Goal: Complete application form

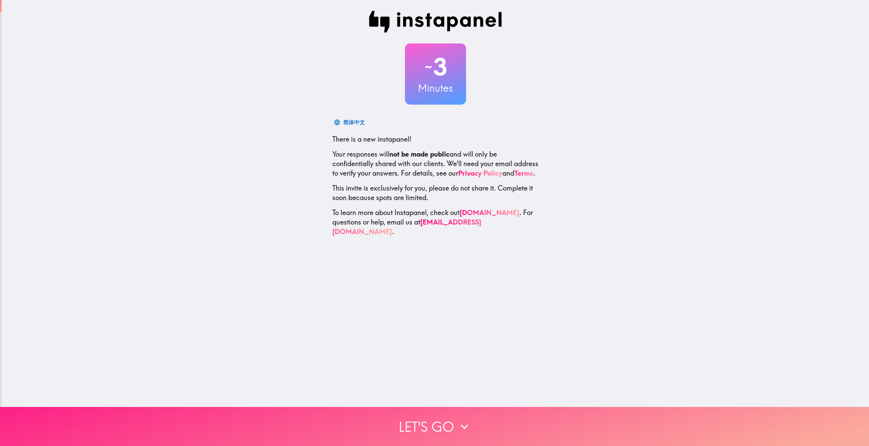
click at [465, 419] on icon "button" at bounding box center [464, 426] width 15 height 15
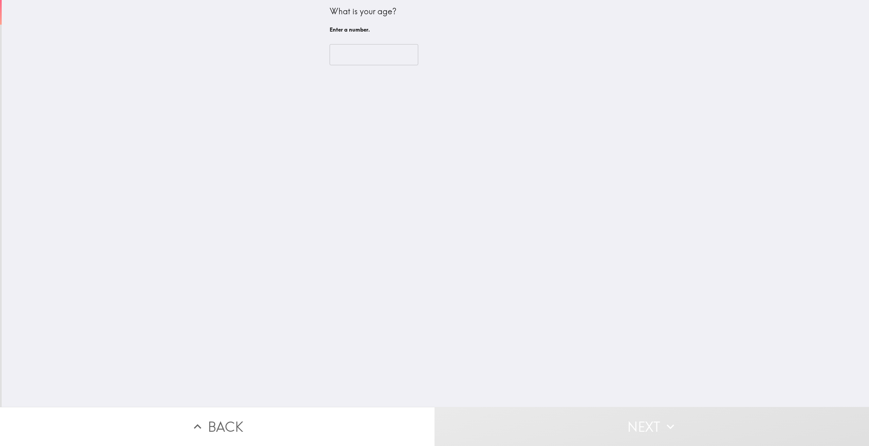
click at [373, 65] on input "number" at bounding box center [374, 54] width 89 height 21
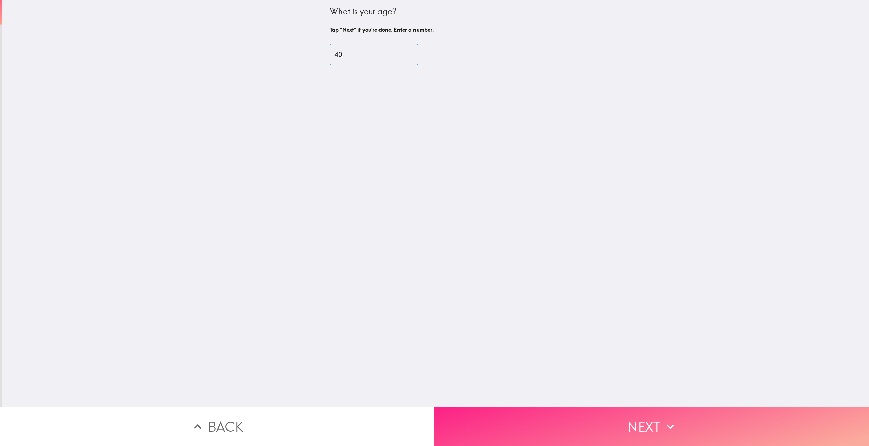
type input "40"
click at [628, 431] on button "Next" at bounding box center [652, 426] width 435 height 39
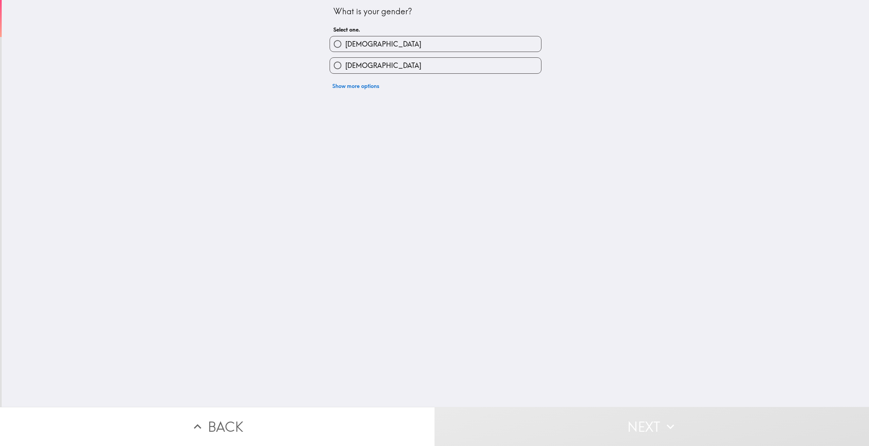
click at [408, 66] on label "[DEMOGRAPHIC_DATA]" at bounding box center [435, 65] width 211 height 15
click at [345, 66] on input "[DEMOGRAPHIC_DATA]" at bounding box center [337, 65] width 15 height 15
radio input "true"
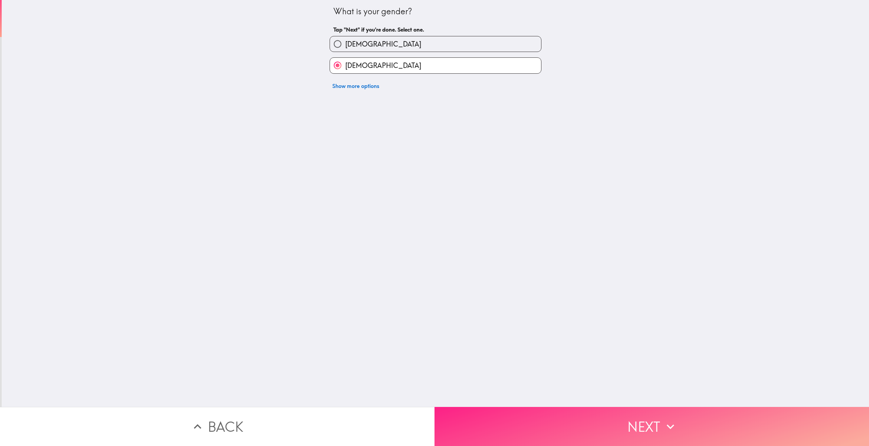
drag, startPoint x: 628, startPoint y: 424, endPoint x: 615, endPoint y: 408, distance: 20.7
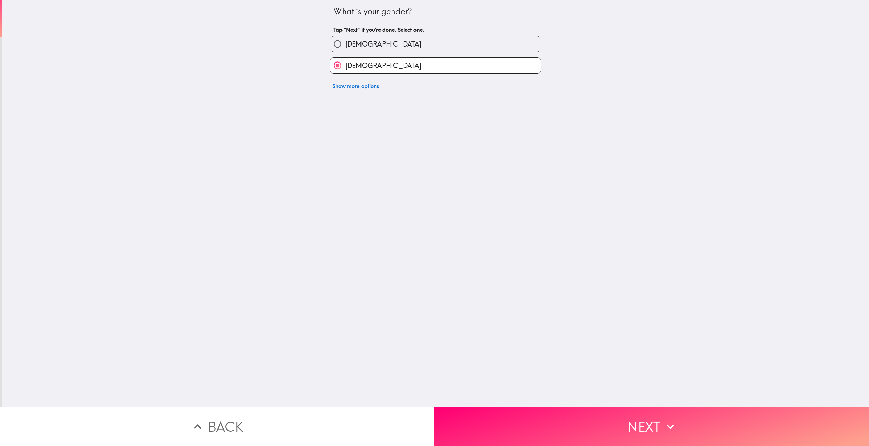
click at [628, 423] on button "Next" at bounding box center [652, 426] width 435 height 39
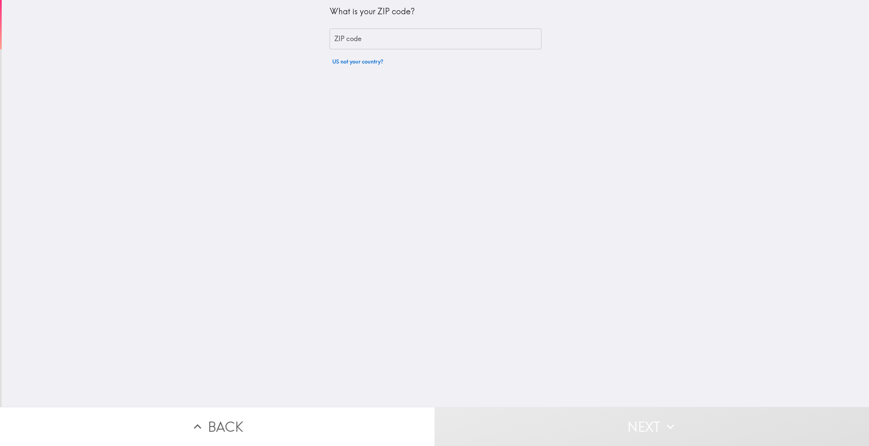
click at [357, 42] on input "ZIP code" at bounding box center [436, 39] width 212 height 21
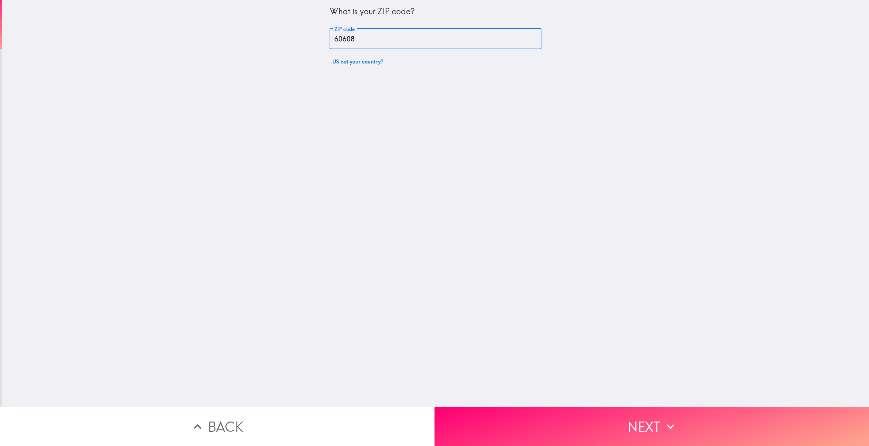
type input "60608"
click at [597, 432] on button "Next" at bounding box center [652, 426] width 435 height 39
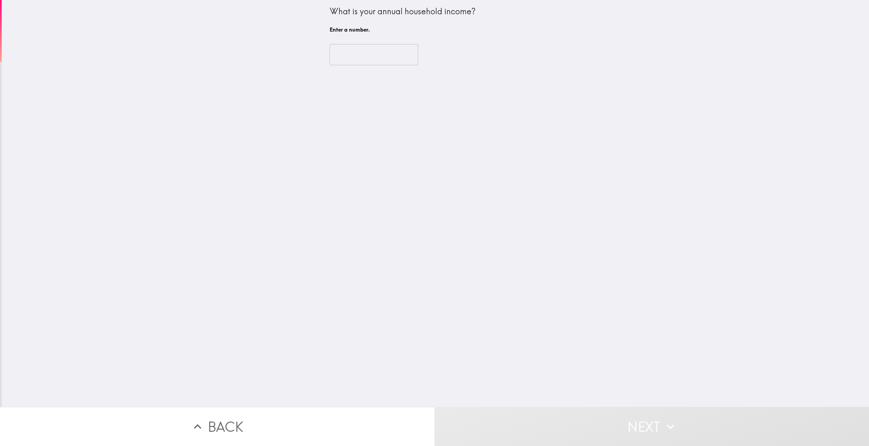
click at [362, 58] on input "number" at bounding box center [374, 54] width 89 height 21
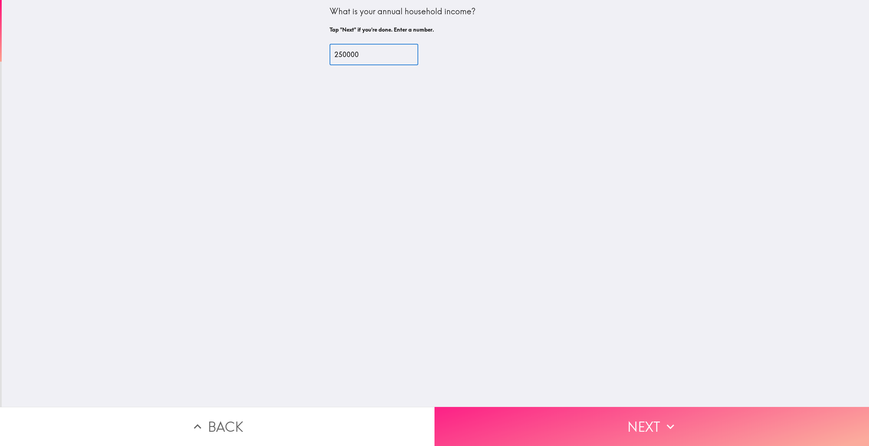
type input "250000"
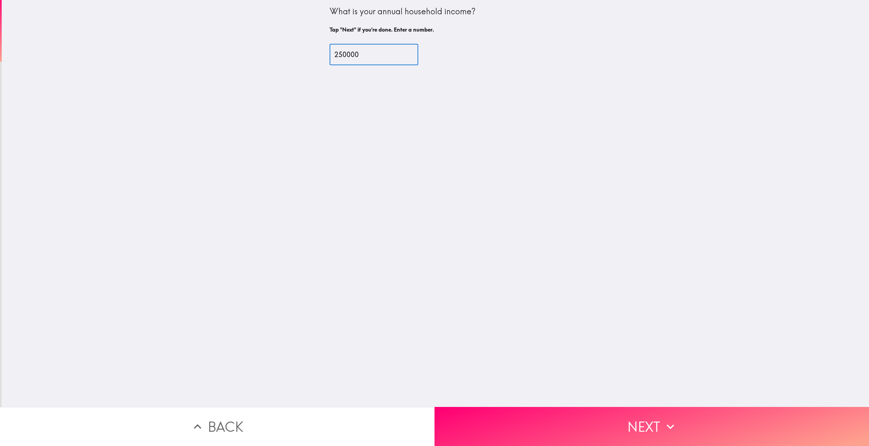
drag, startPoint x: 708, startPoint y: 426, endPoint x: 702, endPoint y: 441, distance: 16.5
click at [709, 426] on button "Next" at bounding box center [652, 426] width 435 height 39
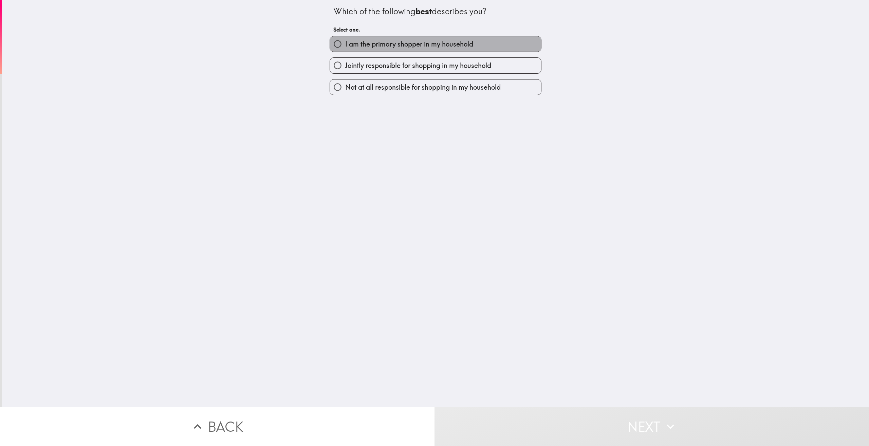
click at [419, 48] on span "I am the primary shopper in my household" at bounding box center [409, 44] width 128 height 10
click at [345, 48] on input "I am the primary shopper in my household" at bounding box center [337, 43] width 15 height 15
radio input "true"
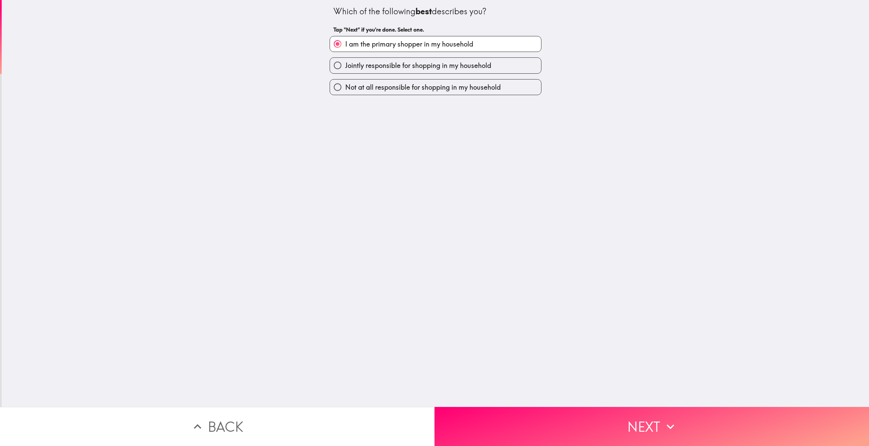
click at [658, 417] on button "Next" at bounding box center [652, 426] width 435 height 39
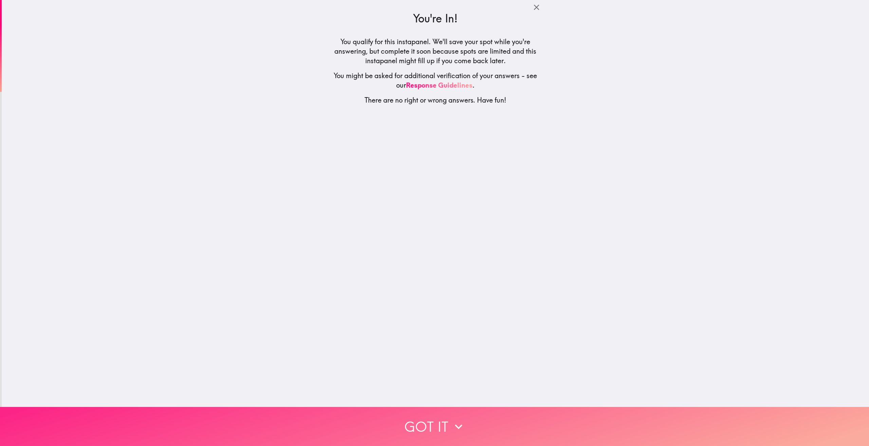
click at [608, 407] on button "Got it" at bounding box center [434, 426] width 869 height 39
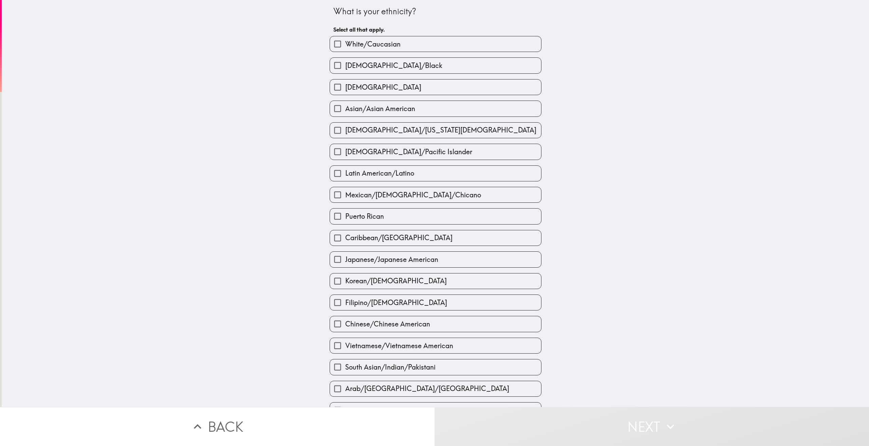
click at [346, 37] on label "White/Caucasian" at bounding box center [435, 43] width 211 height 15
click at [345, 37] on input "White/Caucasian" at bounding box center [337, 43] width 15 height 15
checkbox input "true"
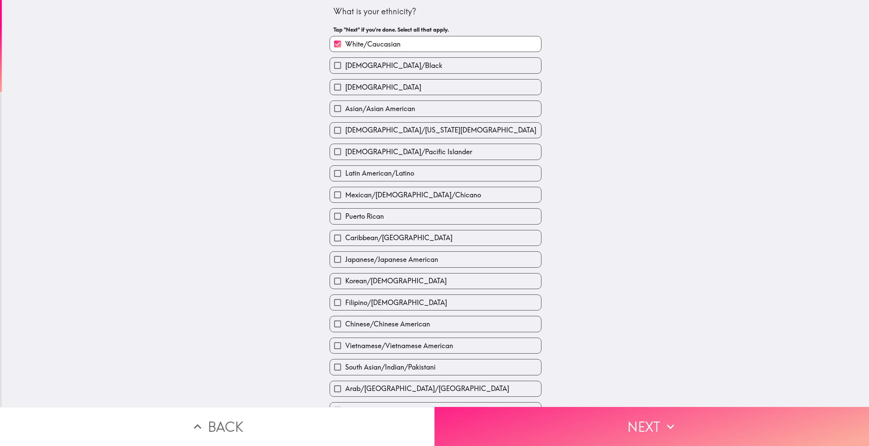
click at [725, 434] on button "Next" at bounding box center [652, 426] width 435 height 39
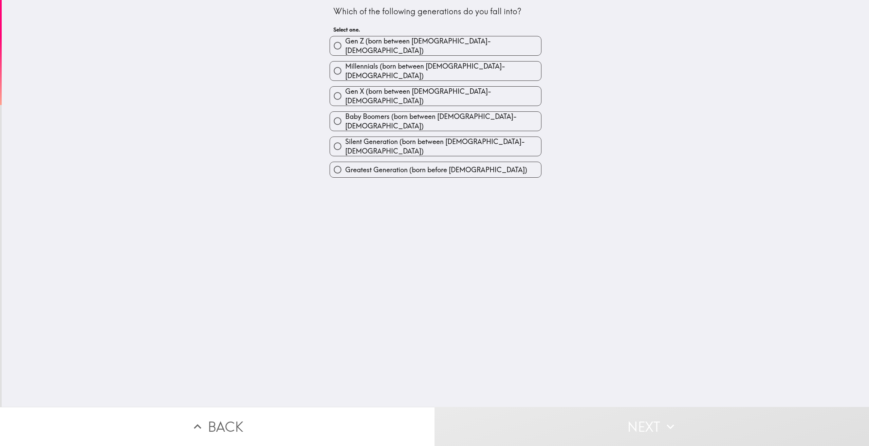
click at [461, 87] on label "Gen X (born between [DEMOGRAPHIC_DATA]-[DEMOGRAPHIC_DATA])" at bounding box center [435, 96] width 211 height 19
click at [345, 88] on input "Gen X (born between [DEMOGRAPHIC_DATA]-[DEMOGRAPHIC_DATA])" at bounding box center [337, 95] width 15 height 15
radio input "true"
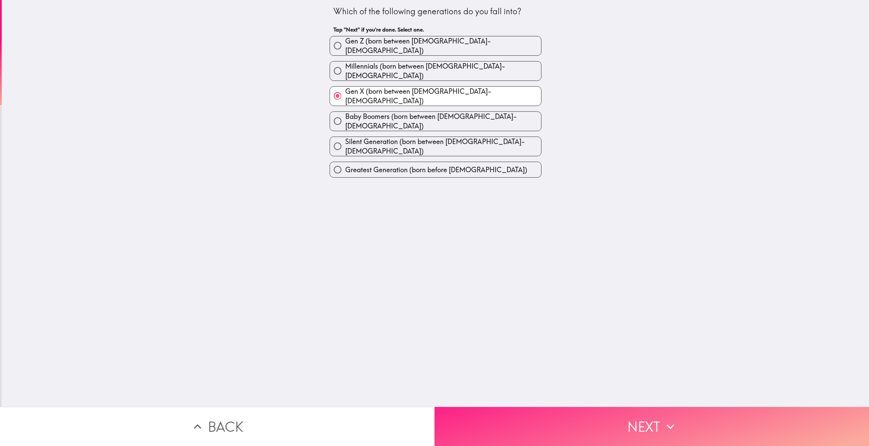
drag, startPoint x: 627, startPoint y: 407, endPoint x: 625, endPoint y: 412, distance: 5.4
click at [627, 407] on button "Next" at bounding box center [652, 426] width 435 height 39
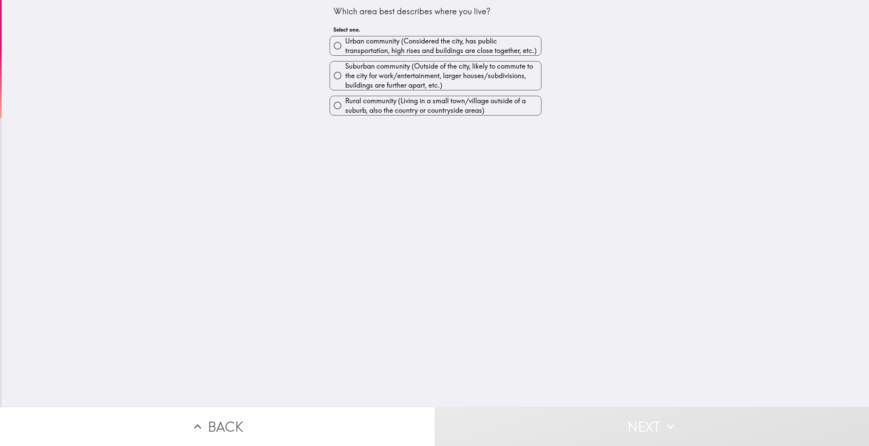
click at [390, 42] on span "Urban community (Considered the city, has public transportation, high rises and…" at bounding box center [443, 45] width 196 height 19
click at [345, 42] on input "Urban community (Considered the city, has public transportation, high rises and…" at bounding box center [337, 45] width 15 height 15
radio input "true"
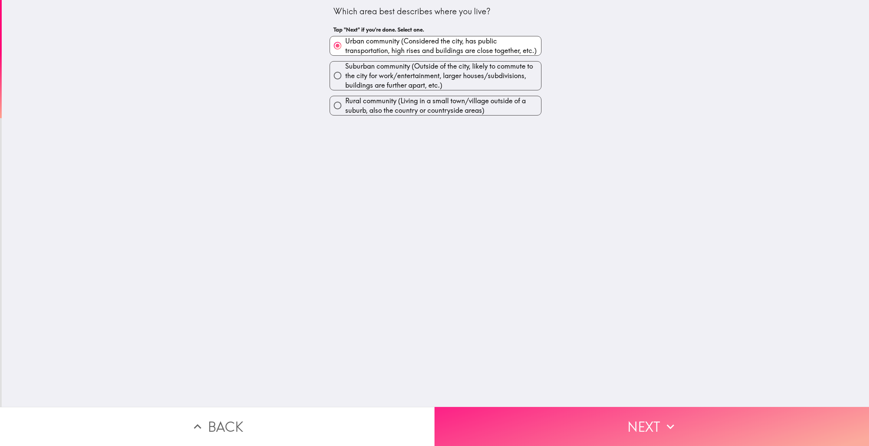
click at [675, 419] on icon "button" at bounding box center [670, 426] width 15 height 15
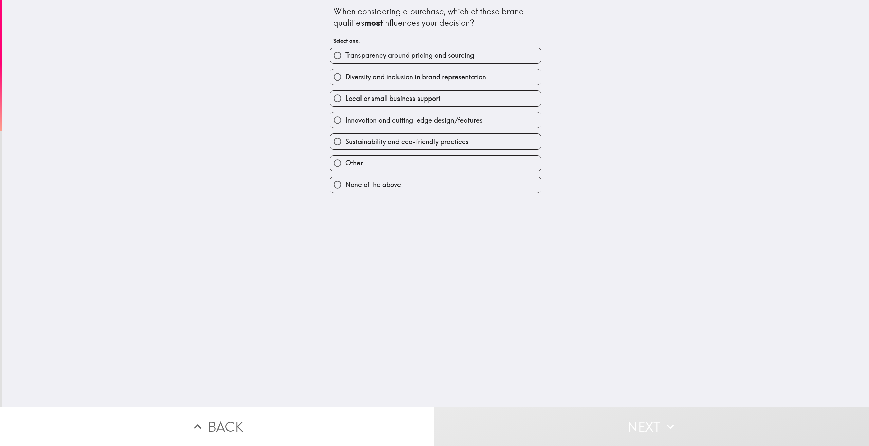
click at [406, 60] on span "Transparency around pricing and sourcing" at bounding box center [409, 56] width 129 height 10
click at [345, 60] on input "Transparency around pricing and sourcing" at bounding box center [337, 55] width 15 height 15
radio input "true"
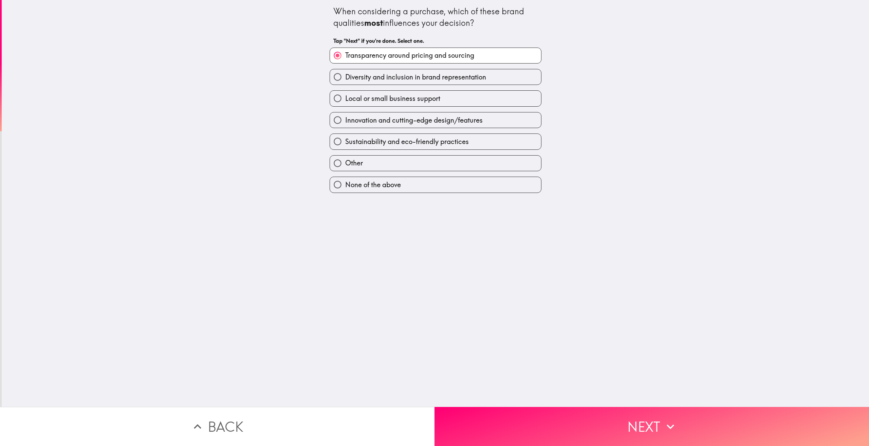
click at [407, 76] on span "Diversity and inclusion in brand representation" at bounding box center [415, 77] width 141 height 10
click at [345, 76] on input "Diversity and inclusion in brand representation" at bounding box center [337, 76] width 15 height 15
radio input "true"
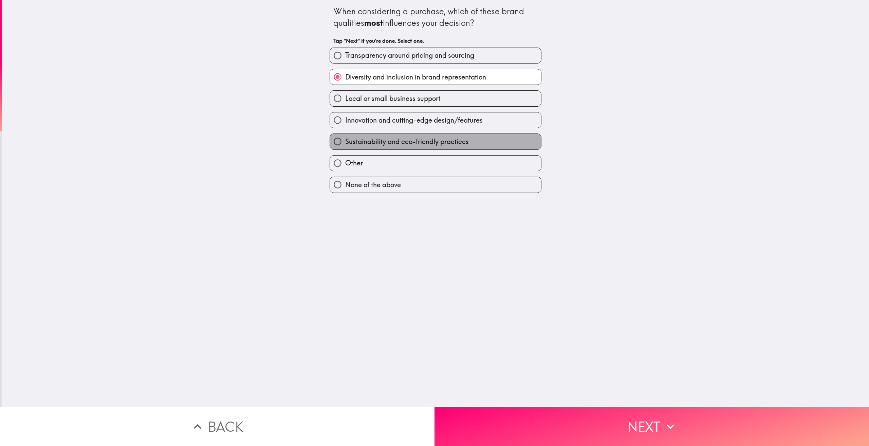
click at [413, 140] on span "Sustainability and eco-friendly practices" at bounding box center [407, 142] width 124 height 10
click at [345, 140] on input "Sustainability and eco-friendly practices" at bounding box center [337, 141] width 15 height 15
radio input "true"
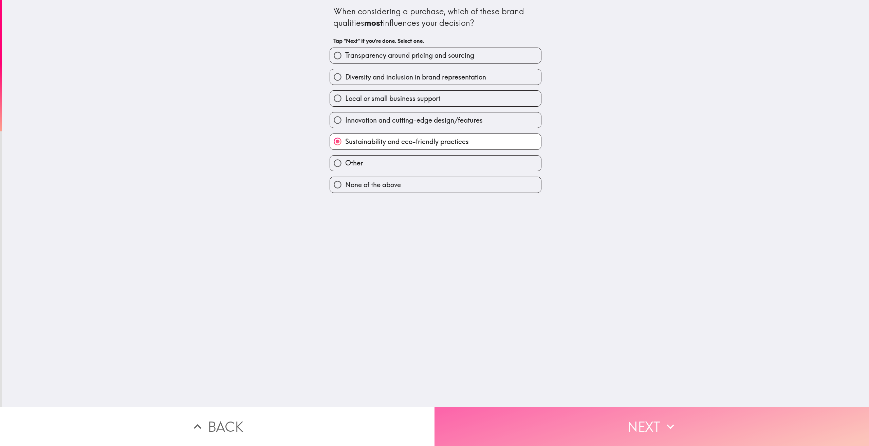
click at [680, 423] on button "Next" at bounding box center [652, 426] width 435 height 39
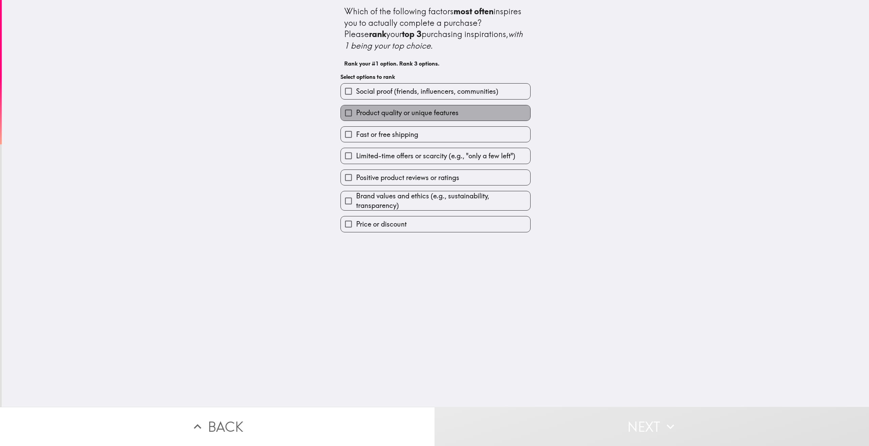
click at [396, 117] on span "Product quality or unique features" at bounding box center [407, 113] width 103 height 10
click at [356, 117] on input "Product quality or unique features" at bounding box center [348, 112] width 15 height 15
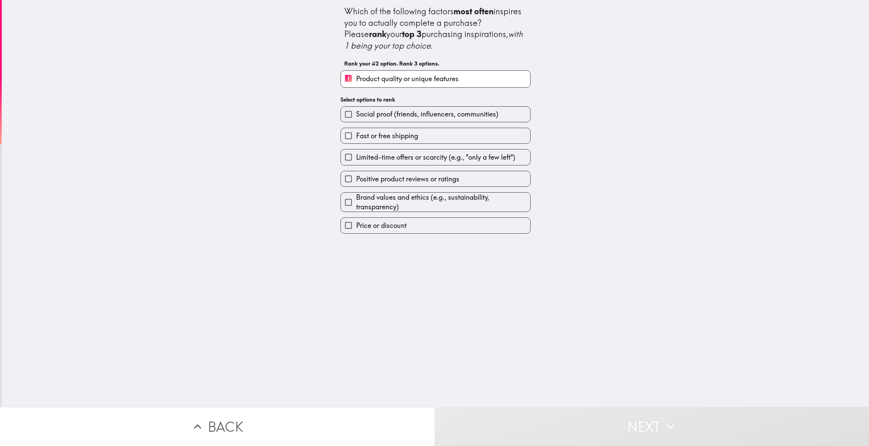
drag, startPoint x: 386, startPoint y: 145, endPoint x: 383, endPoint y: 143, distance: 3.9
click at [386, 145] on div "Limited-time offers or scarcity (e.g., "only a few left")" at bounding box center [433, 154] width 196 height 21
click at [386, 131] on span "Fast or free shipping" at bounding box center [387, 136] width 62 height 10
click at [356, 131] on input "Fast or free shipping" at bounding box center [348, 135] width 15 height 15
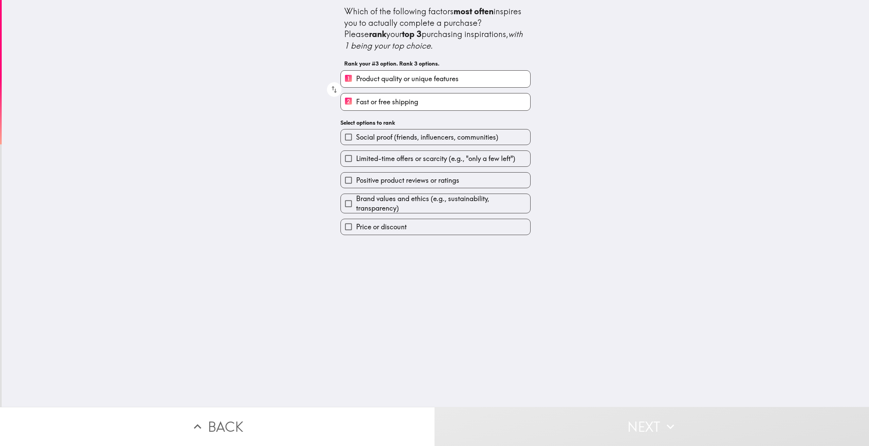
click at [400, 207] on span "Brand values and ethics (e.g., sustainability, transparency)" at bounding box center [443, 203] width 174 height 19
click at [356, 207] on input "Brand values and ethics (e.g., sustainability, transparency)" at bounding box center [348, 203] width 15 height 15
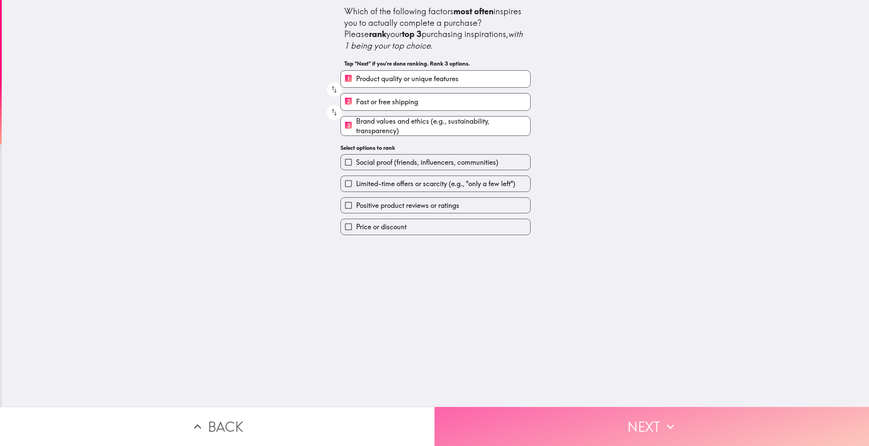
click at [569, 409] on button "Next" at bounding box center [652, 426] width 435 height 39
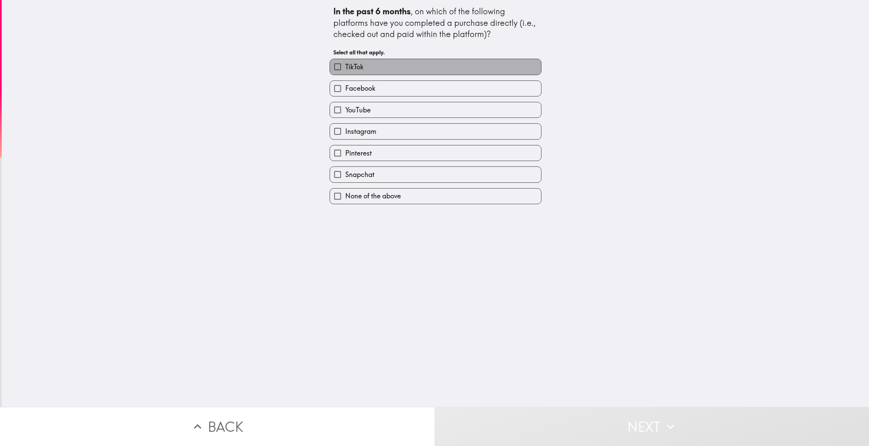
click at [405, 70] on label "TikTok" at bounding box center [435, 66] width 211 height 15
click at [345, 70] on input "TikTok" at bounding box center [337, 66] width 15 height 15
checkbox input "true"
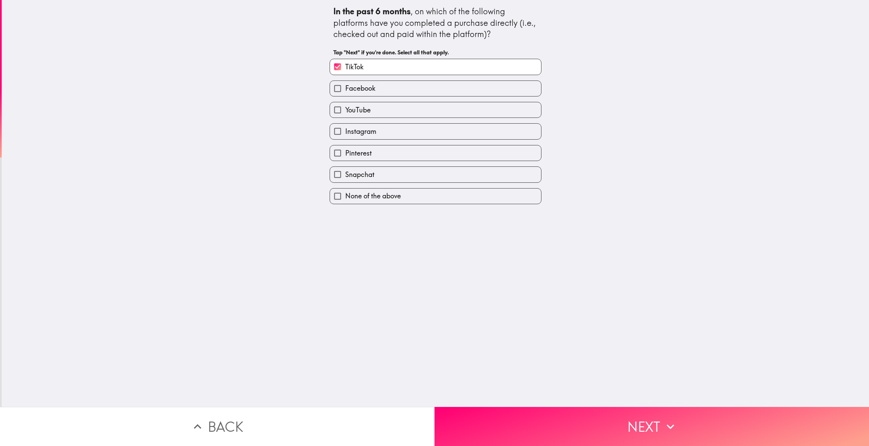
click at [367, 91] on span "Facebook" at bounding box center [360, 89] width 30 height 10
click at [345, 91] on input "Facebook" at bounding box center [337, 88] width 15 height 15
checkbox input "true"
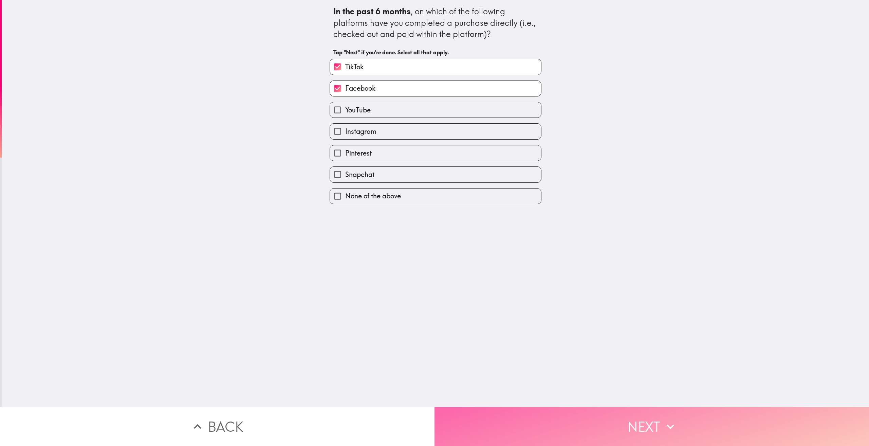
click at [609, 410] on button "Next" at bounding box center [652, 426] width 435 height 39
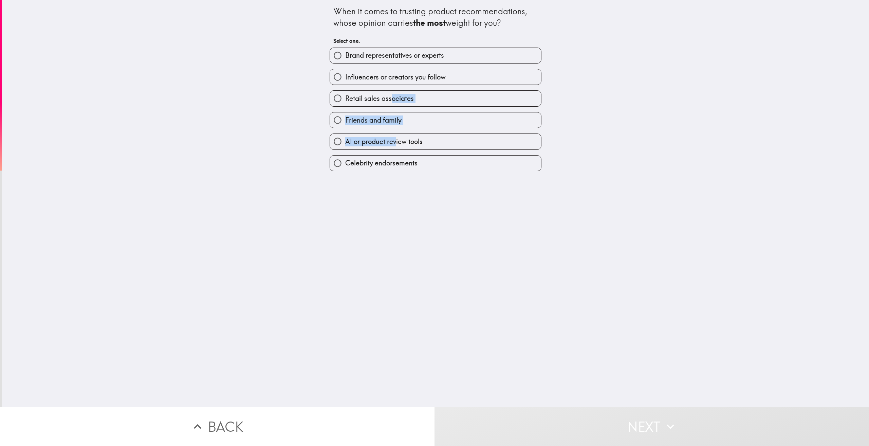
drag, startPoint x: 396, startPoint y: 133, endPoint x: 388, endPoint y: 101, distance: 33.4
click at [388, 101] on div "Brand representatives or experts Influencers or creators you follow Retail sale…" at bounding box center [432, 106] width 217 height 129
click at [390, 58] on span "Brand representatives or experts" at bounding box center [394, 56] width 99 height 10
click at [345, 58] on input "Brand representatives or experts" at bounding box center [337, 55] width 15 height 15
radio input "true"
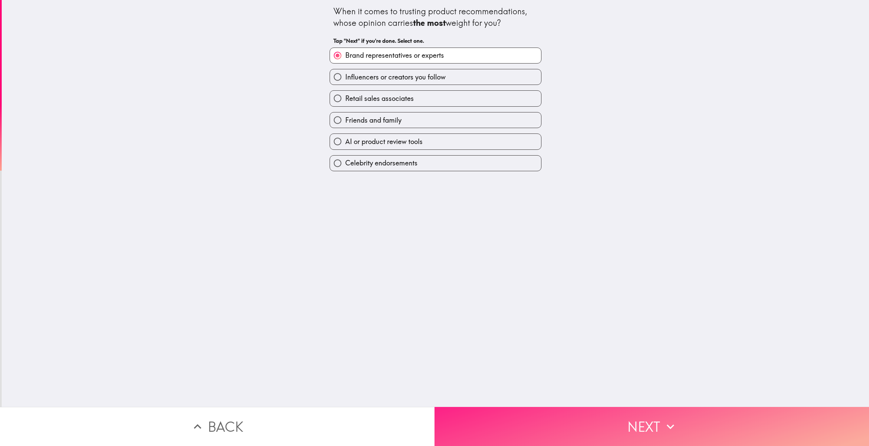
click at [659, 423] on button "Next" at bounding box center [652, 426] width 435 height 39
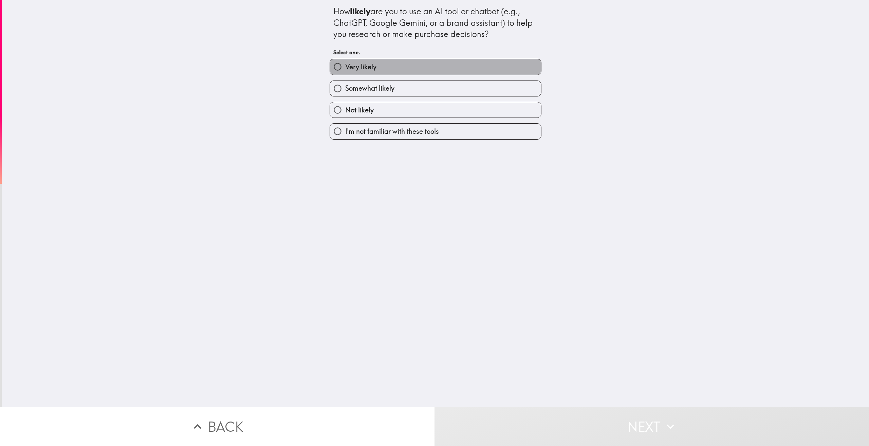
click at [397, 72] on label "Very likely" at bounding box center [435, 66] width 211 height 15
click at [345, 72] on input "Very likely" at bounding box center [337, 66] width 15 height 15
radio input "true"
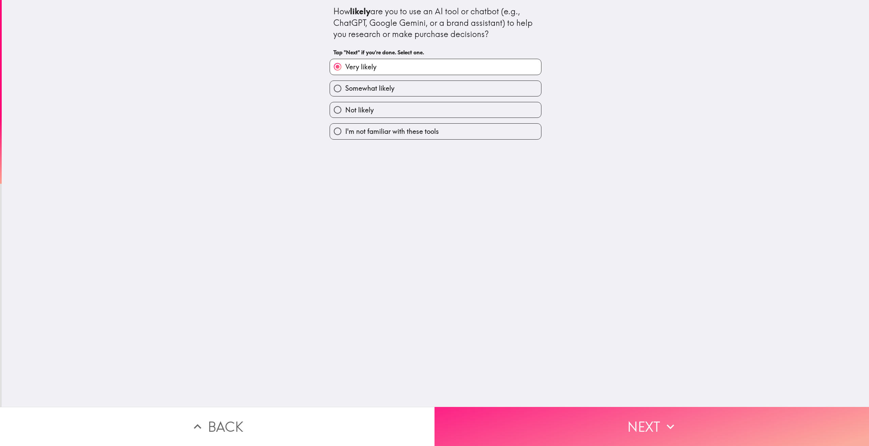
click at [595, 416] on button "Next" at bounding box center [652, 426] width 435 height 39
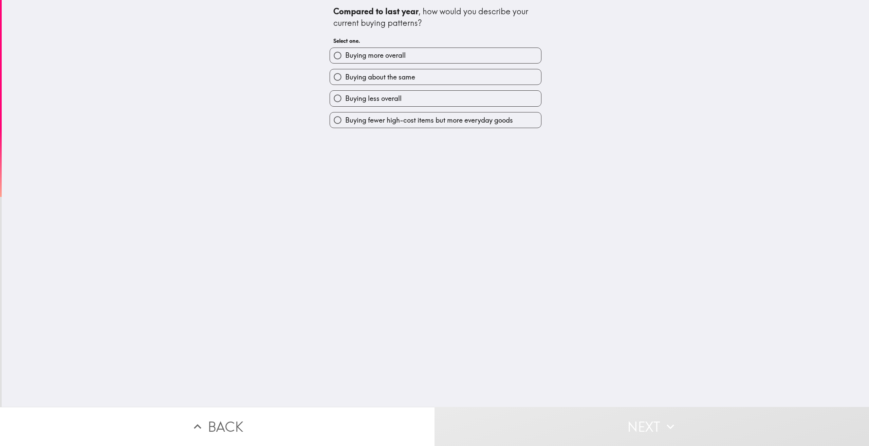
click at [399, 57] on span "Buying more overall" at bounding box center [375, 56] width 60 height 10
click at [345, 57] on input "Buying more overall" at bounding box center [337, 55] width 15 height 15
radio input "true"
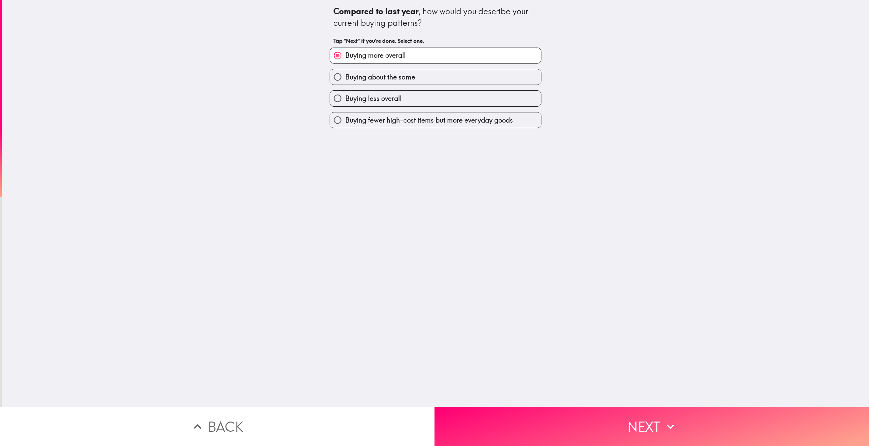
click at [598, 400] on div "Compared to last year , how would you describe your current buying patterns? Ta…" at bounding box center [436, 203] width 868 height 407
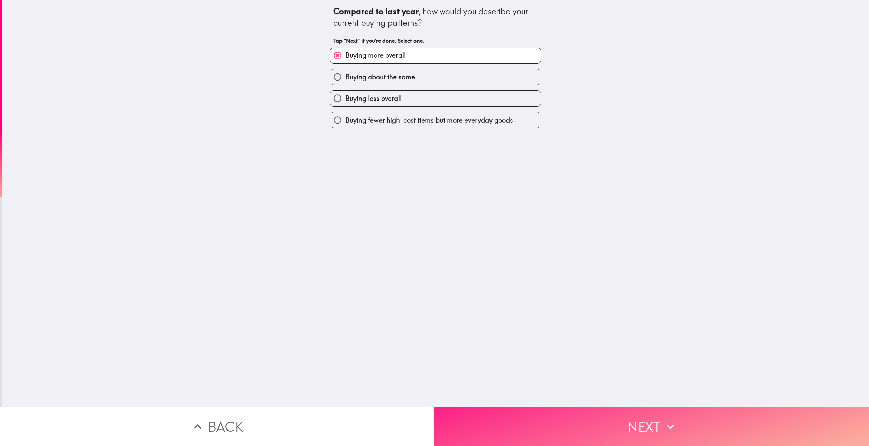
click at [619, 422] on button "Next" at bounding box center [652, 426] width 435 height 39
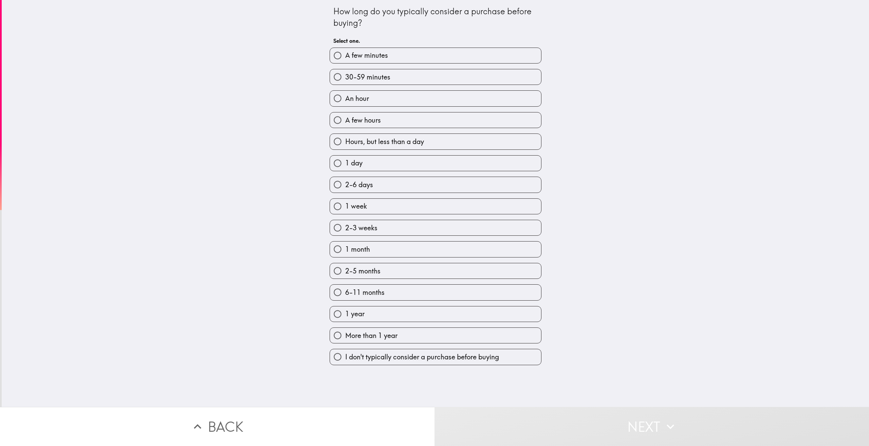
click at [383, 233] on label "2-3 weeks" at bounding box center [435, 227] width 211 height 15
click at [345, 233] on input "2-3 weeks" at bounding box center [337, 227] width 15 height 15
radio input "true"
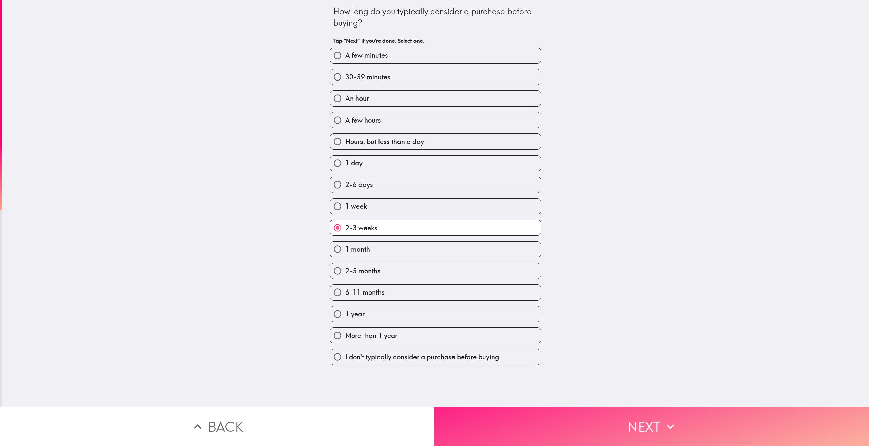
click at [677, 417] on button "Next" at bounding box center [652, 426] width 435 height 39
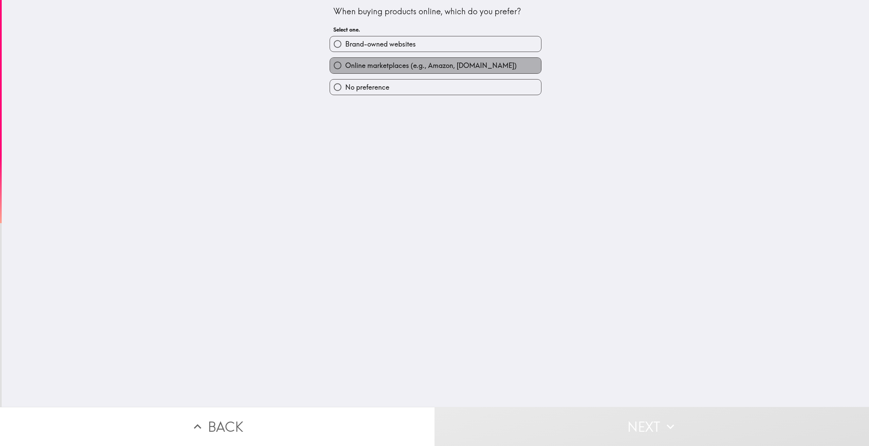
click at [456, 70] on span "Online marketplaces (e.g., Amazon, [DOMAIN_NAME])" at bounding box center [430, 66] width 171 height 10
click at [345, 70] on input "Online marketplaces (e.g., Amazon, [DOMAIN_NAME])" at bounding box center [337, 65] width 15 height 15
radio input "true"
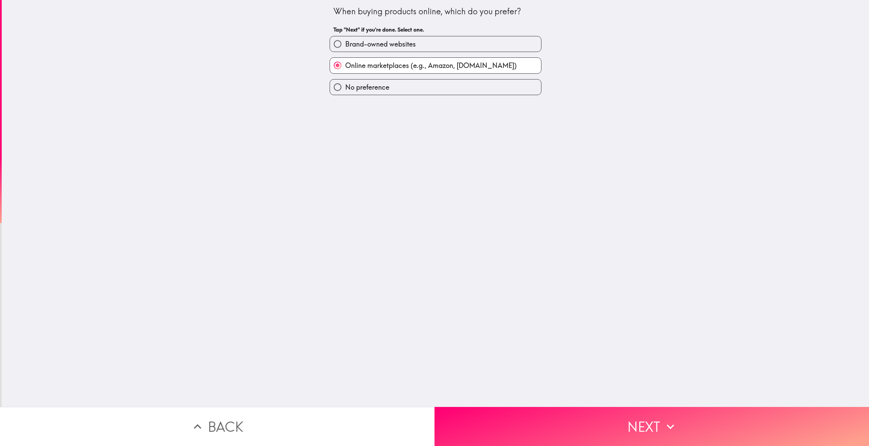
click at [467, 49] on label "Brand-owned websites" at bounding box center [435, 43] width 211 height 15
click at [345, 49] on input "Brand-owned websites" at bounding box center [337, 43] width 15 height 15
radio input "true"
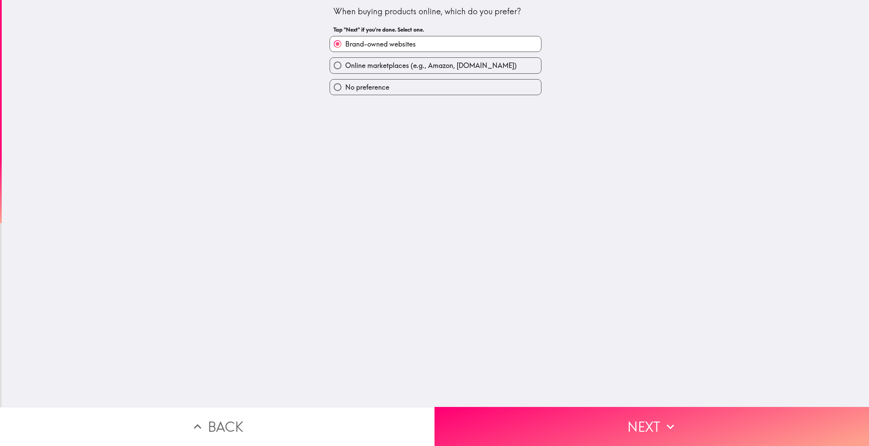
click at [663, 391] on div "When buying products online, which do you prefer? Tap "Next" if you're done. Se…" at bounding box center [436, 203] width 868 height 407
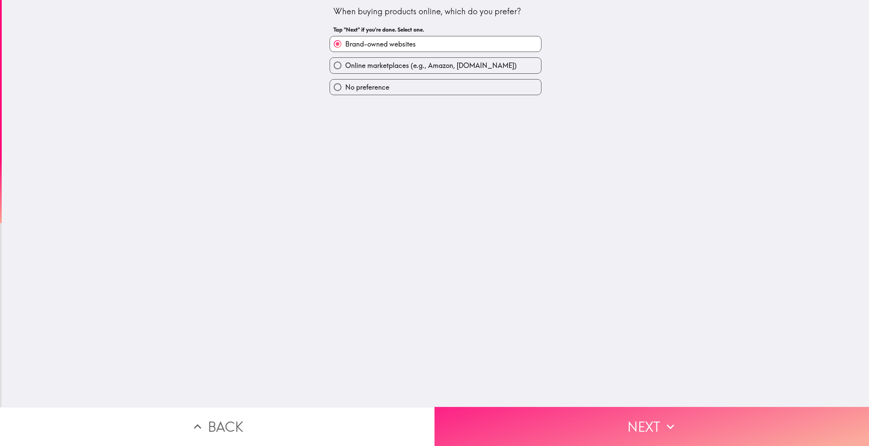
click at [665, 419] on icon "button" at bounding box center [670, 426] width 15 height 15
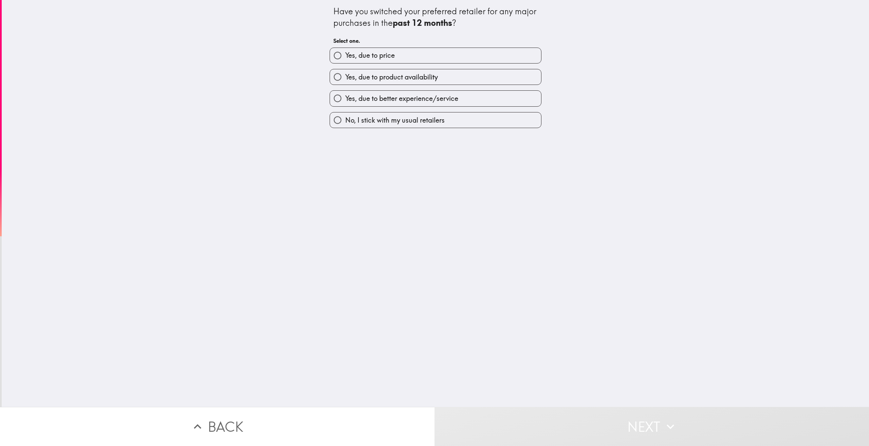
click at [426, 76] on span "Yes, due to product availability" at bounding box center [391, 77] width 93 height 10
click at [345, 76] on input "Yes, due to product availability" at bounding box center [337, 76] width 15 height 15
radio input "true"
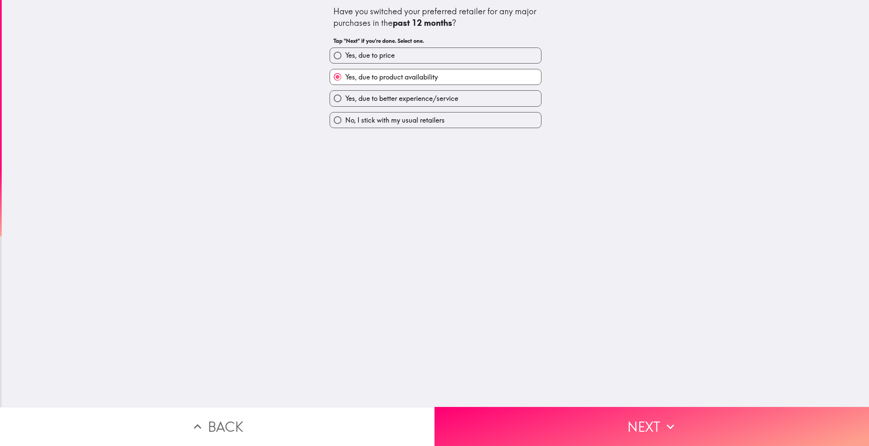
click at [383, 97] on span "Yes, due to better experience/service" at bounding box center [401, 99] width 113 height 10
click at [345, 97] on input "Yes, due to better experience/service" at bounding box center [337, 98] width 15 height 15
radio input "true"
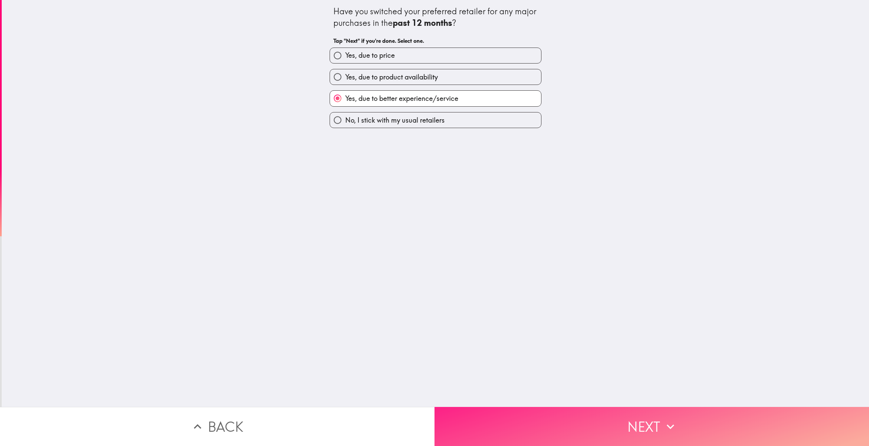
click at [672, 427] on icon "button" at bounding box center [670, 426] width 15 height 15
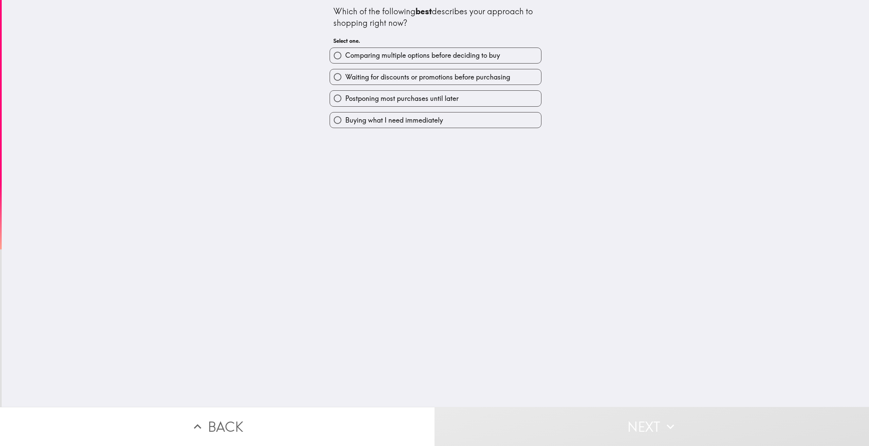
click at [404, 58] on span "Comparing multiple options before deciding to buy" at bounding box center [422, 56] width 155 height 10
click at [345, 58] on input "Comparing multiple options before deciding to buy" at bounding box center [337, 55] width 15 height 15
radio input "true"
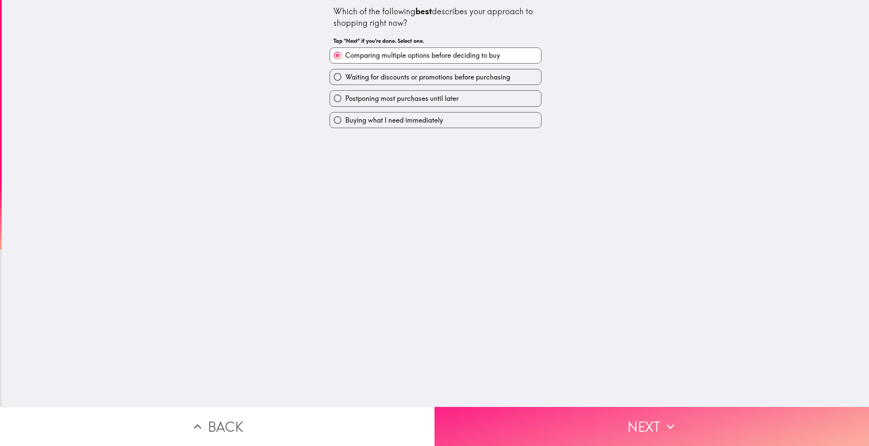
click at [615, 407] on button "Next" at bounding box center [652, 426] width 435 height 39
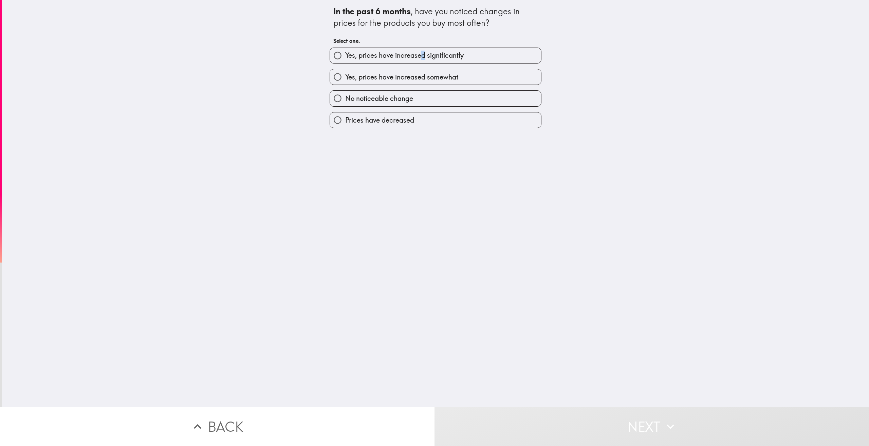
drag, startPoint x: 418, startPoint y: 60, endPoint x: 421, endPoint y: 62, distance: 3.7
click at [420, 60] on label "Yes, prices have increased significantly" at bounding box center [435, 55] width 211 height 15
click at [462, 46] on div "Yes, prices have increased significantly" at bounding box center [432, 52] width 217 height 21
click at [449, 60] on label "Yes, prices have increased significantly" at bounding box center [435, 55] width 211 height 15
click at [345, 60] on input "Yes, prices have increased significantly" at bounding box center [337, 55] width 15 height 15
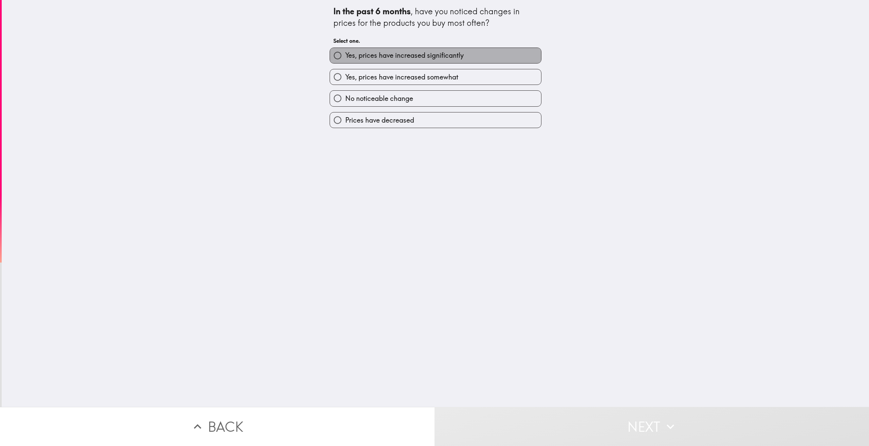
radio input "true"
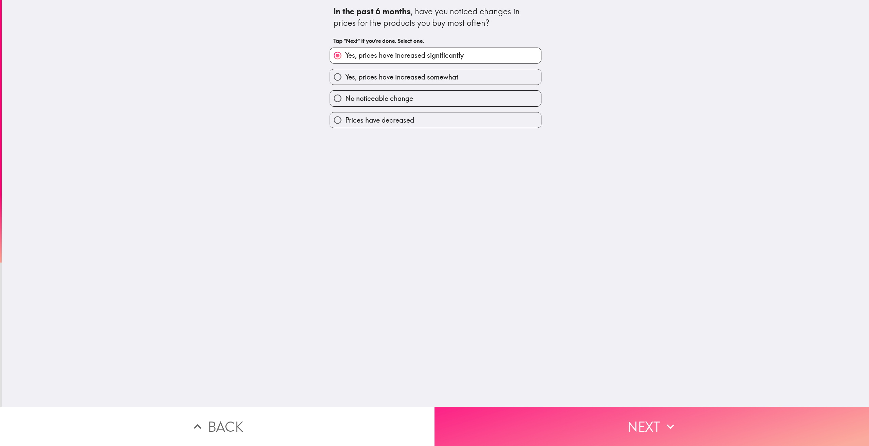
click at [644, 424] on button "Next" at bounding box center [652, 426] width 435 height 39
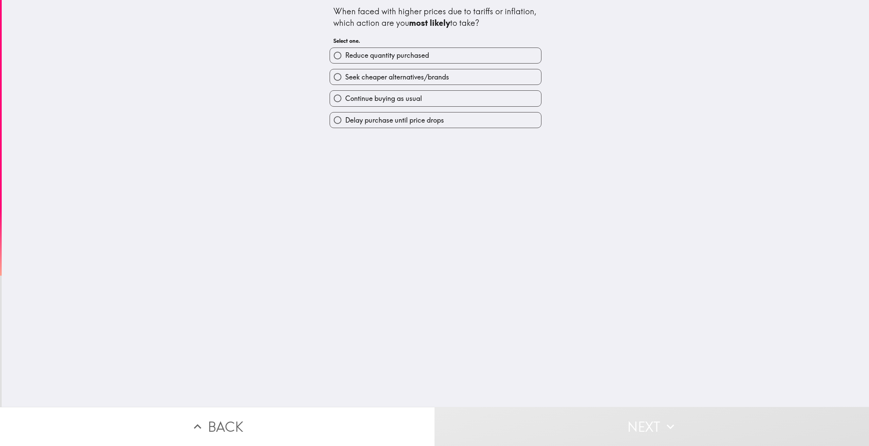
click at [403, 80] on span "Seek cheaper alternatives/brands" at bounding box center [397, 77] width 104 height 10
click at [345, 80] on input "Seek cheaper alternatives/brands" at bounding box center [337, 76] width 15 height 15
radio input "true"
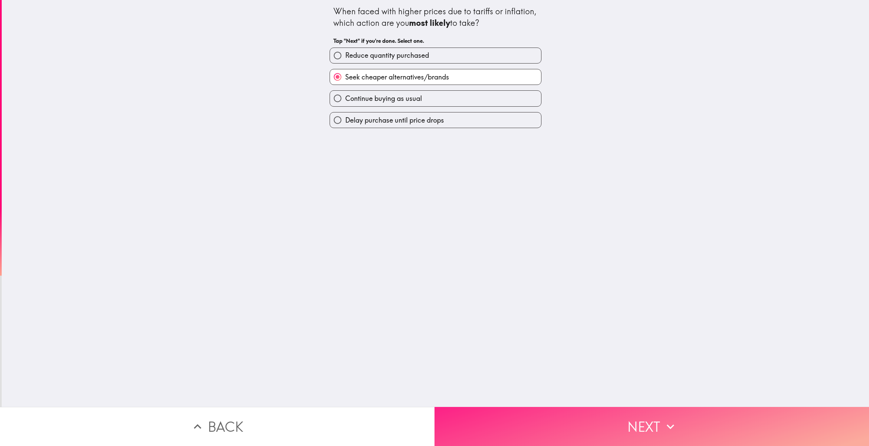
click at [587, 407] on button "Next" at bounding box center [652, 426] width 435 height 39
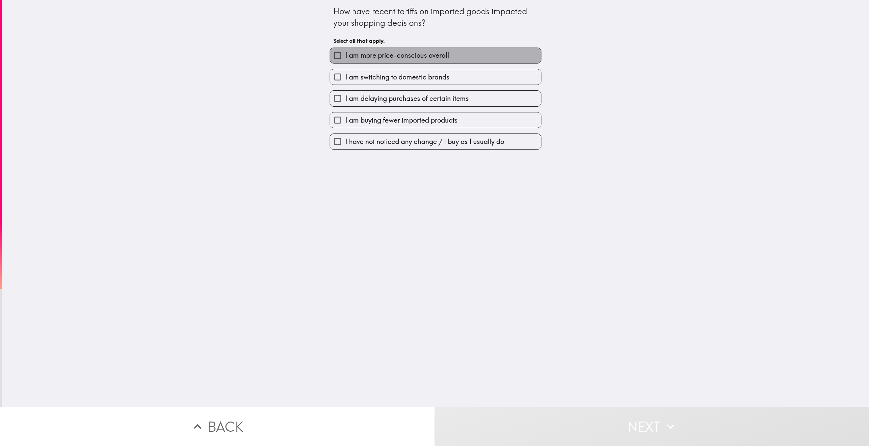
click at [354, 51] on span "I am more price-conscious overall" at bounding box center [397, 56] width 104 height 10
click at [345, 51] on input "I am more price-conscious overall" at bounding box center [337, 55] width 15 height 15
checkbox input "true"
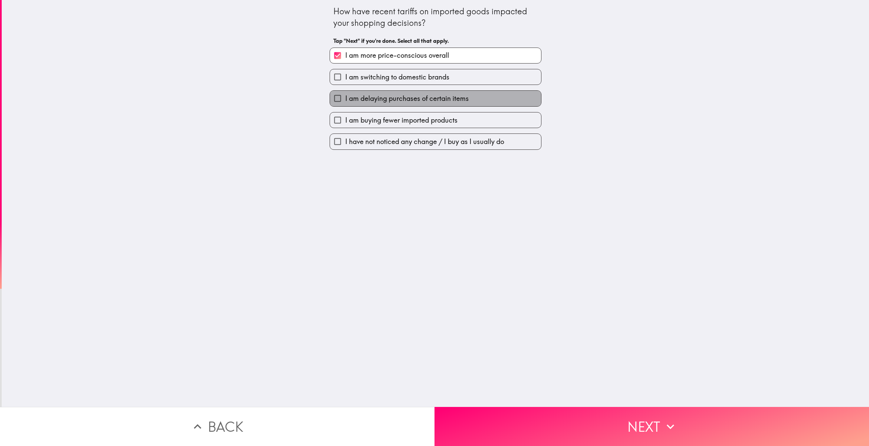
click at [361, 97] on span "I am delaying purchases of certain items" at bounding box center [407, 99] width 124 height 10
click at [345, 97] on input "I am delaying purchases of certain items" at bounding box center [337, 98] width 15 height 15
checkbox input "true"
drag, startPoint x: 346, startPoint y: 64, endPoint x: 363, endPoint y: 92, distance: 32.4
click at [346, 64] on div "I am switching to domestic brands" at bounding box center [432, 73] width 217 height 21
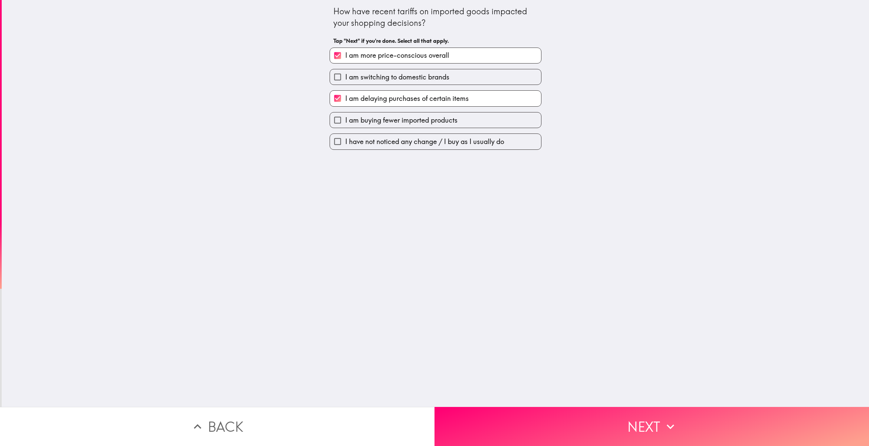
click at [369, 69] on div "I am switching to domestic brands" at bounding box center [432, 73] width 217 height 21
drag, startPoint x: 379, startPoint y: 67, endPoint x: 380, endPoint y: 72, distance: 5.2
click at [379, 67] on div "I am switching to domestic brands" at bounding box center [432, 73] width 217 height 21
click at [381, 75] on span "I am switching to domestic brands" at bounding box center [397, 77] width 104 height 10
click at [345, 75] on input "I am switching to domestic brands" at bounding box center [337, 76] width 15 height 15
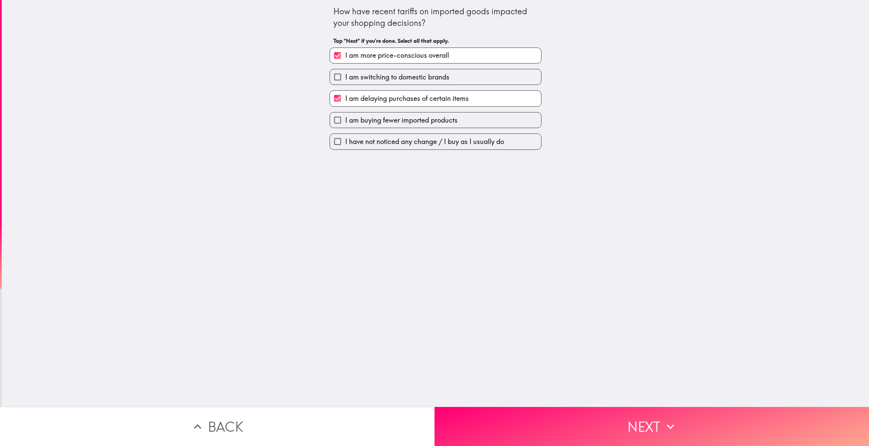
checkbox input "true"
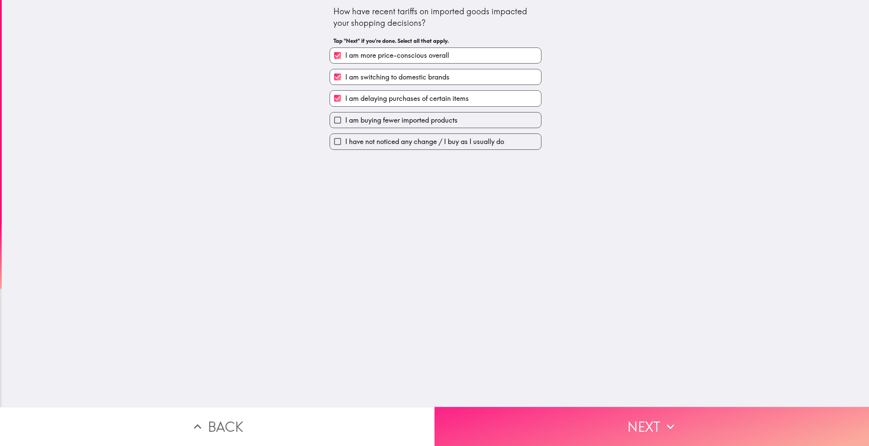
click at [670, 410] on button "Next" at bounding box center [652, 426] width 435 height 39
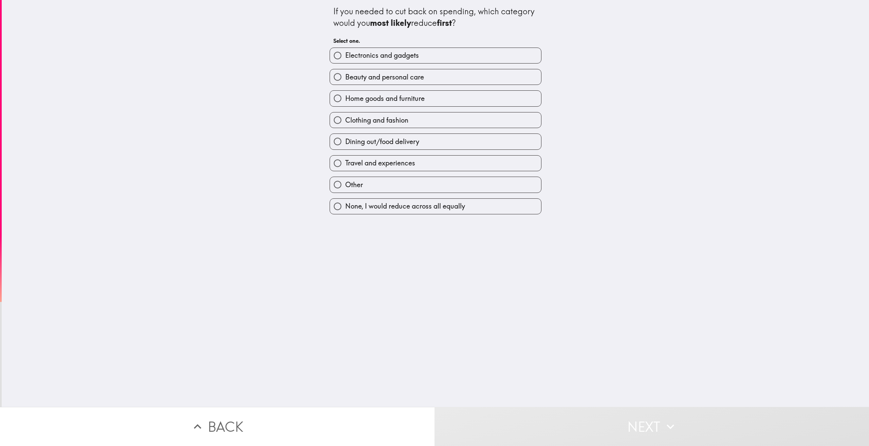
click at [396, 60] on span "Electronics and gadgets" at bounding box center [382, 56] width 74 height 10
click at [345, 60] on input "Electronics and gadgets" at bounding box center [337, 55] width 15 height 15
radio input "true"
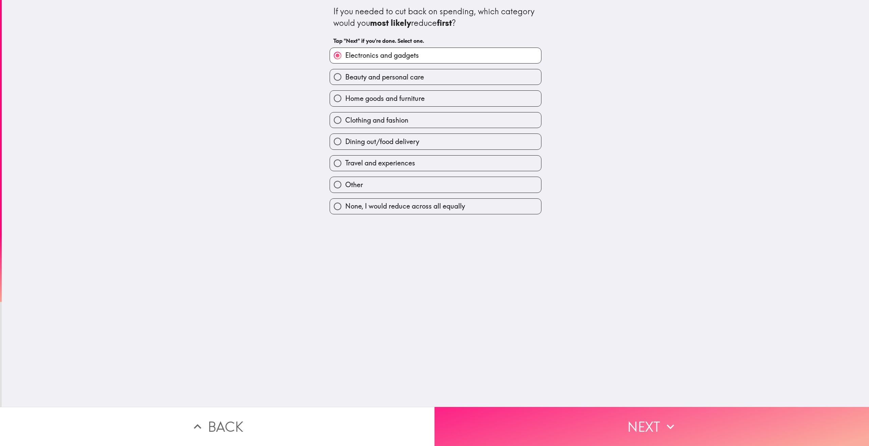
click at [602, 407] on button "Next" at bounding box center [652, 426] width 435 height 39
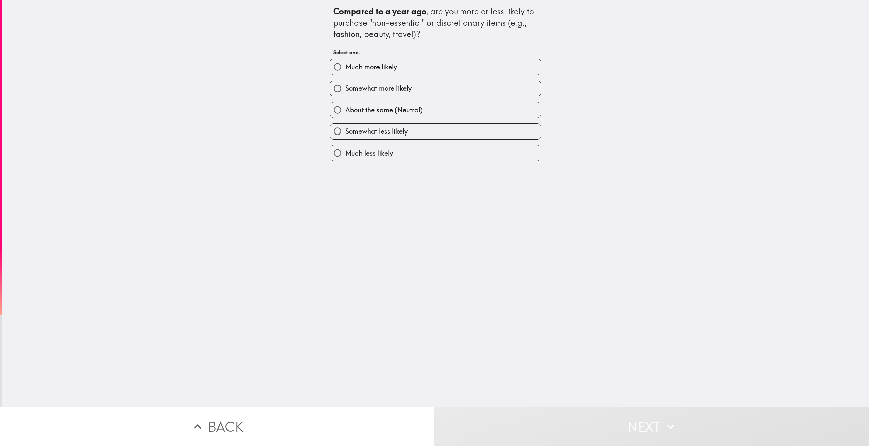
click at [404, 72] on label "Much more likely" at bounding box center [435, 66] width 211 height 15
click at [345, 72] on input "Much more likely" at bounding box center [337, 66] width 15 height 15
radio input "true"
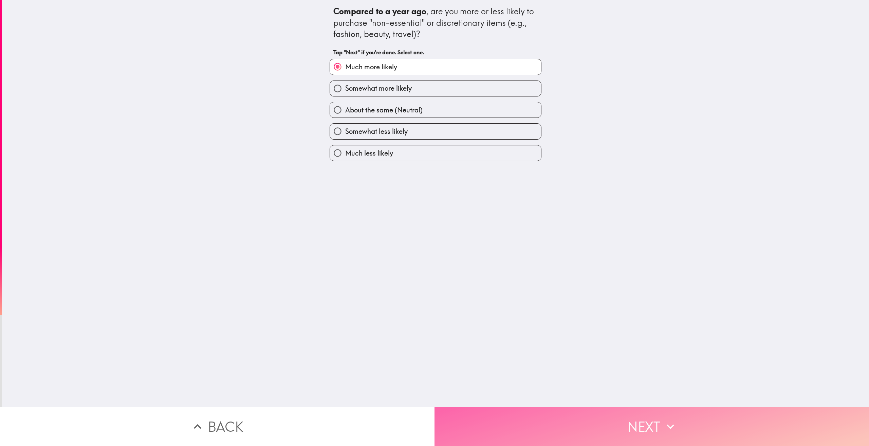
click at [616, 407] on button "Next" at bounding box center [652, 426] width 435 height 39
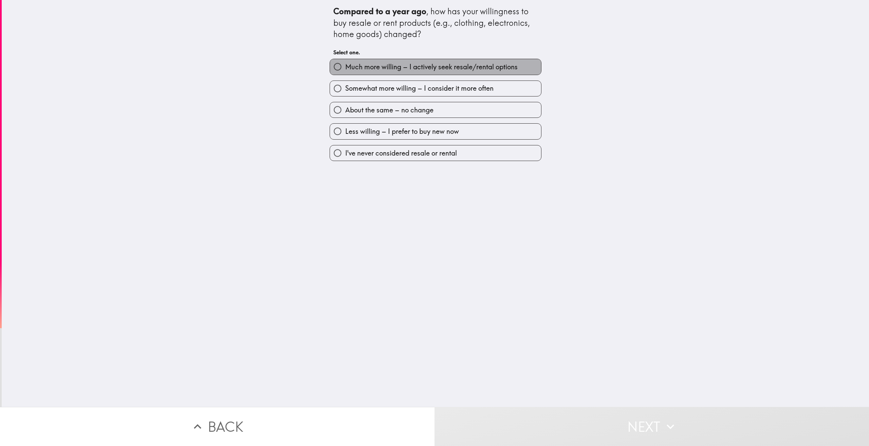
click at [398, 64] on span "Much more willing – I actively seek resale/rental options" at bounding box center [431, 67] width 172 height 10
click at [345, 64] on input "Much more willing – I actively seek resale/rental options" at bounding box center [337, 66] width 15 height 15
radio input "true"
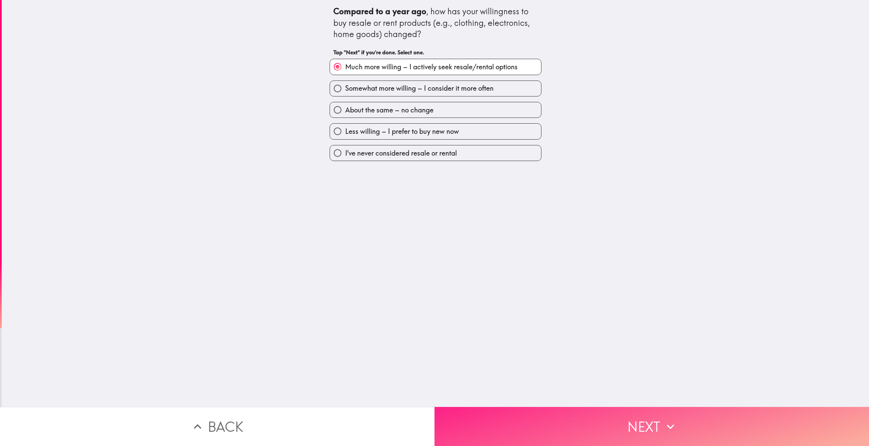
click at [599, 420] on button "Next" at bounding box center [652, 426] width 435 height 39
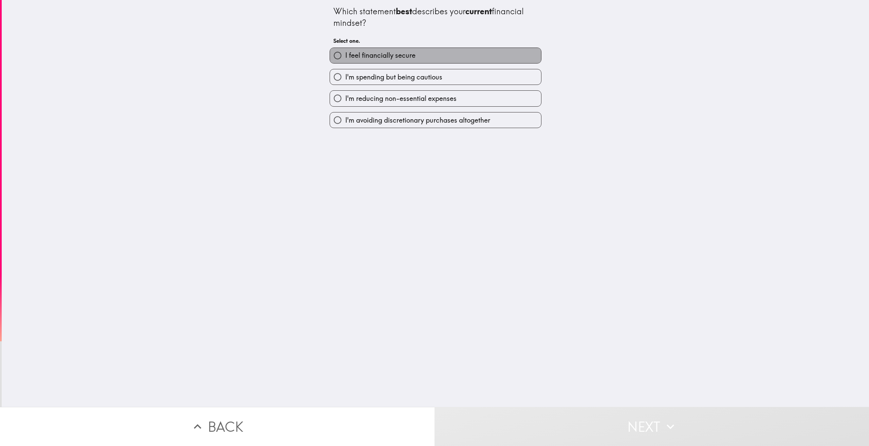
click at [417, 54] on label "I feel financially secure" at bounding box center [435, 55] width 211 height 15
click at [345, 54] on input "I feel financially secure" at bounding box center [337, 55] width 15 height 15
radio input "true"
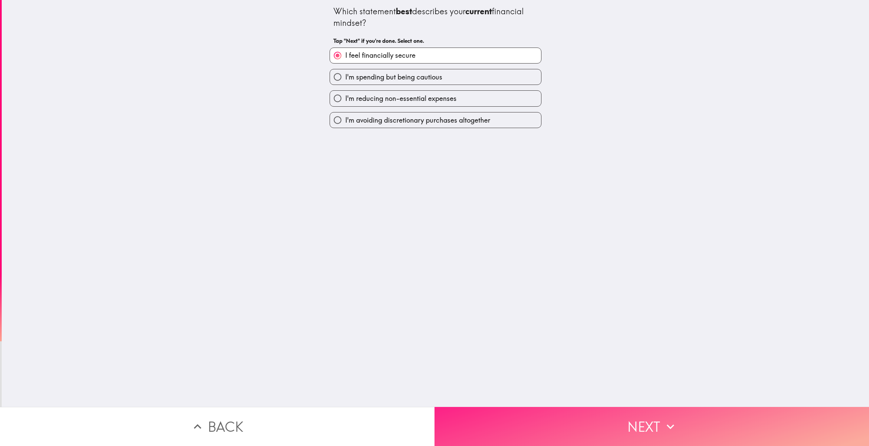
click at [675, 419] on icon "button" at bounding box center [670, 426] width 15 height 15
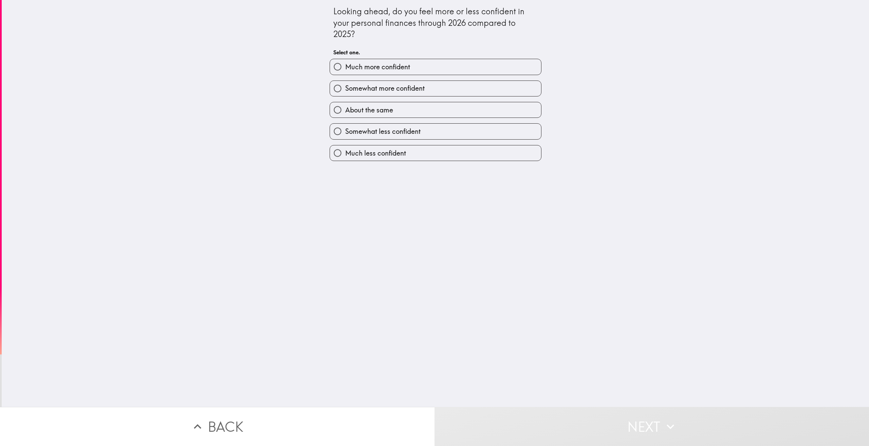
click at [405, 66] on span "Much more confident" at bounding box center [377, 67] width 65 height 10
click at [345, 66] on input "Much more confident" at bounding box center [337, 66] width 15 height 15
radio input "true"
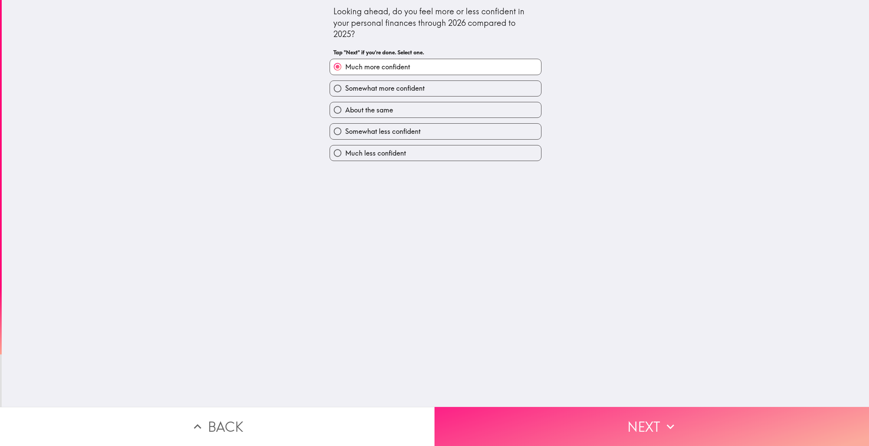
click at [631, 419] on button "Next" at bounding box center [652, 426] width 435 height 39
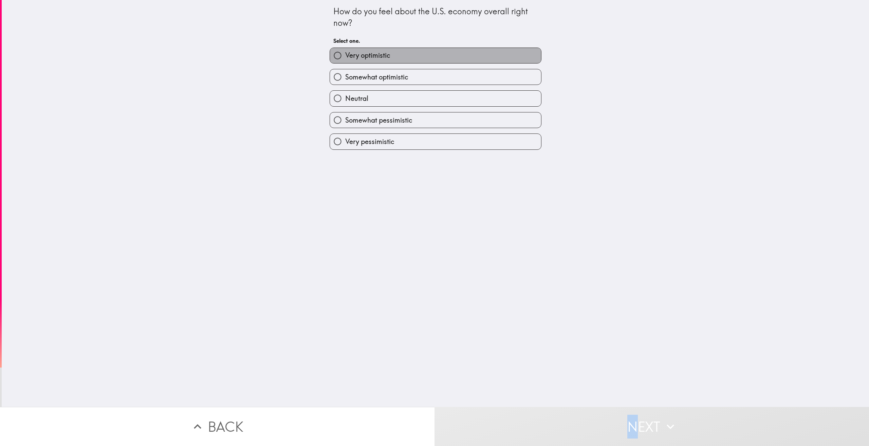
click at [394, 62] on label "Very optimistic" at bounding box center [435, 55] width 211 height 15
click at [345, 62] on input "Very optimistic" at bounding box center [337, 55] width 15 height 15
radio input "true"
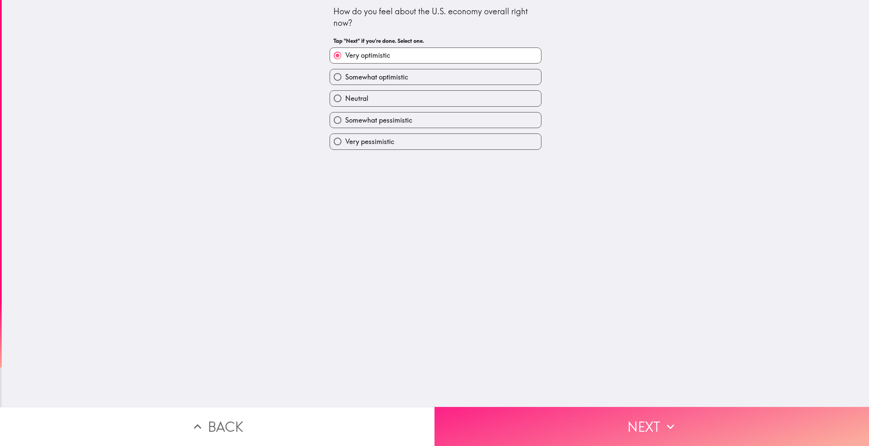
click at [689, 407] on button "Next" at bounding box center [652, 426] width 435 height 39
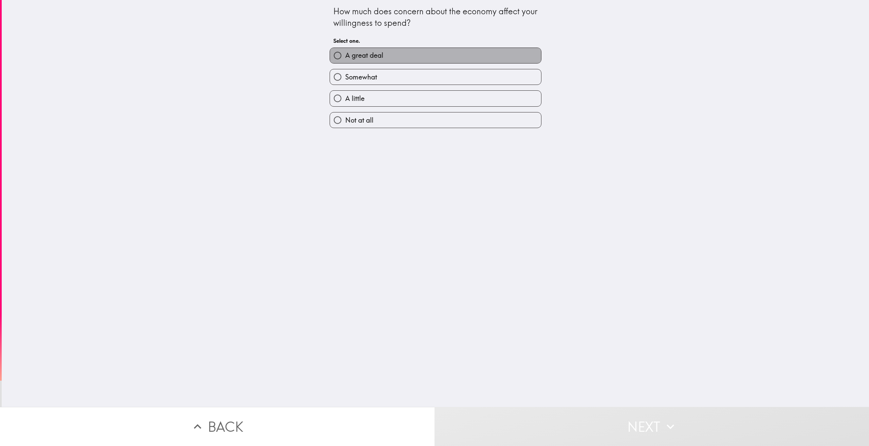
click at [401, 59] on label "A great deal" at bounding box center [435, 55] width 211 height 15
click at [345, 59] on input "A great deal" at bounding box center [337, 55] width 15 height 15
radio input "true"
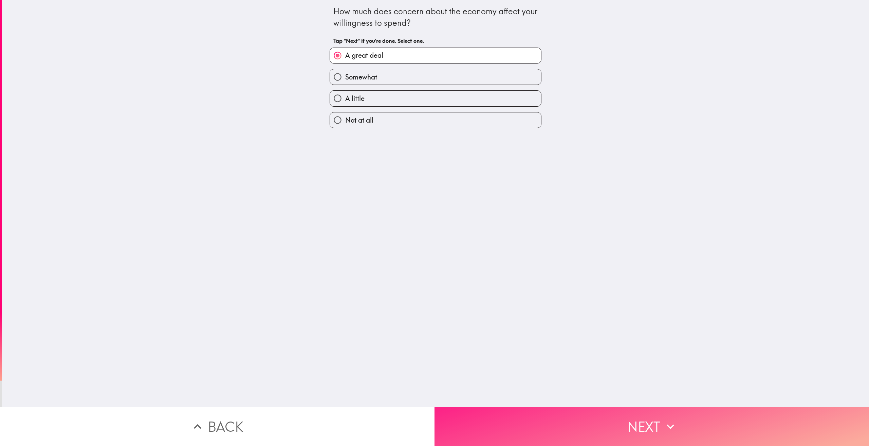
click at [699, 410] on button "Next" at bounding box center [652, 426] width 435 height 39
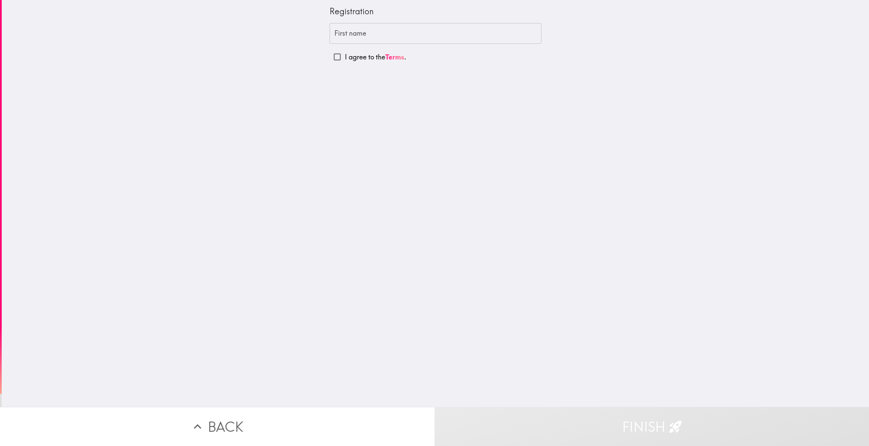
click at [348, 58] on p "I agree to the Terms ." at bounding box center [375, 57] width 61 height 10
click at [345, 58] on input "I agree to the Terms ." at bounding box center [337, 56] width 15 height 15
checkbox input "true"
click at [390, 32] on input "First name" at bounding box center [436, 33] width 212 height 21
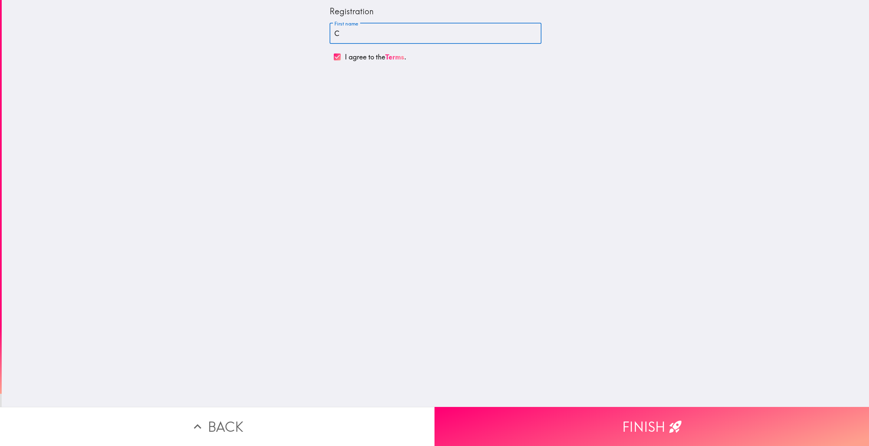
type input "C"
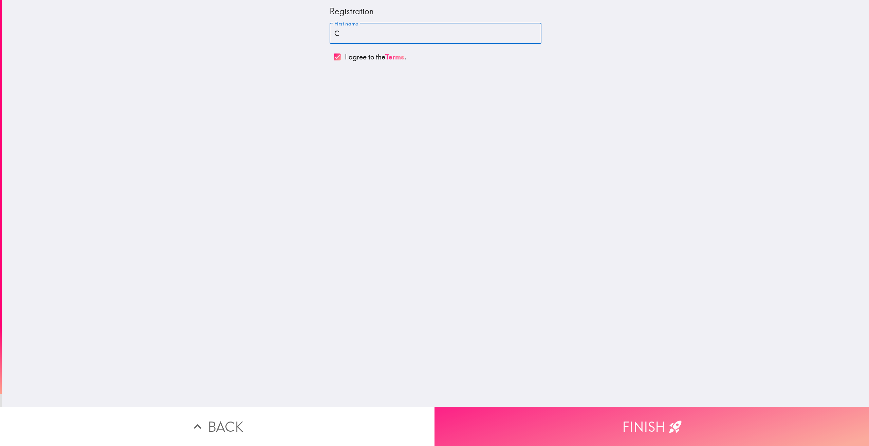
drag, startPoint x: 643, startPoint y: 394, endPoint x: 647, endPoint y: 405, distance: 12.7
click at [644, 394] on div "Registration First name C First name I agree to the Terms ." at bounding box center [436, 203] width 868 height 407
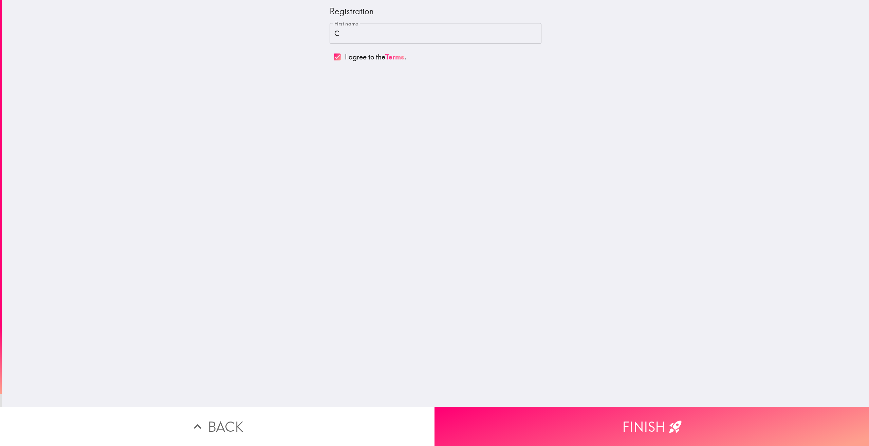
click at [647, 412] on button "Finish" at bounding box center [652, 426] width 435 height 39
